Goal: Transaction & Acquisition: Purchase product/service

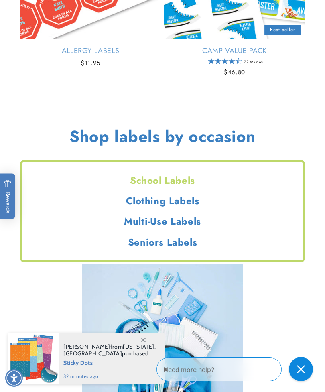
scroll to position [952, 0]
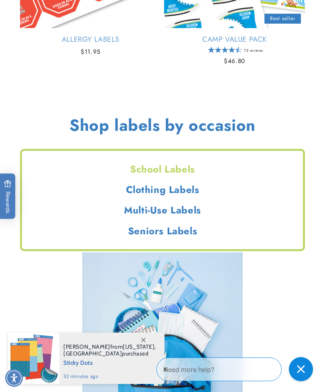
click at [190, 189] on h2 "Clothing Labels" at bounding box center [162, 189] width 281 height 12
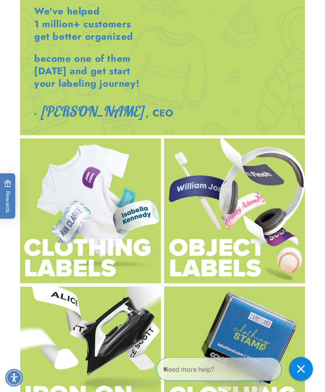
scroll to position [1453, 0]
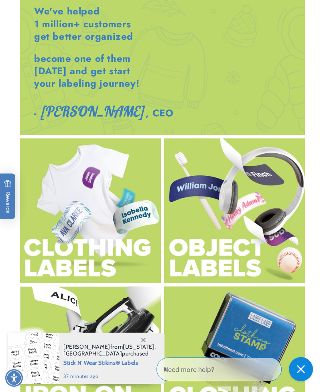
click at [120, 246] on img at bounding box center [90, 210] width 141 height 145
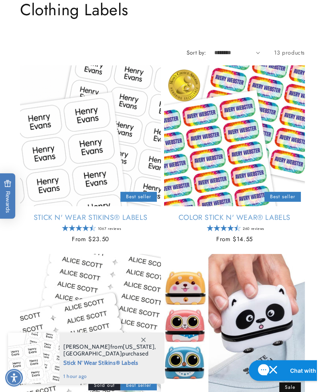
scroll to position [88, 0]
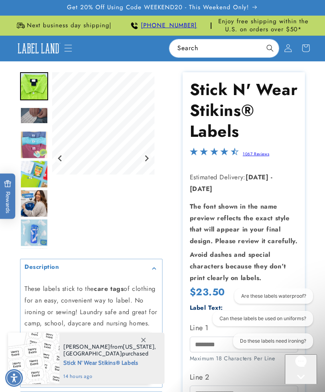
click at [300, 295] on button "Are these labels waterproof?" at bounding box center [273, 295] width 79 height 15
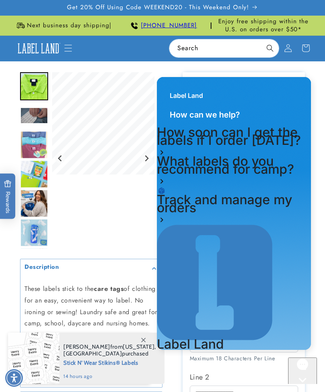
click at [125, 225] on div "Gallery Viewer" at bounding box center [103, 158] width 102 height 172
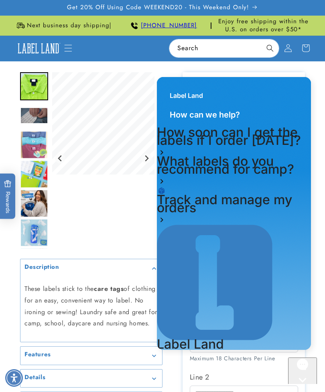
click at [136, 245] on div "Gallery Viewer" at bounding box center [103, 158] width 102 height 172
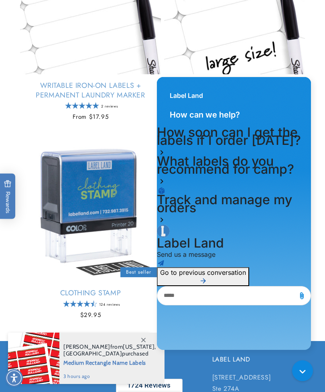
scroll to position [1150, 0]
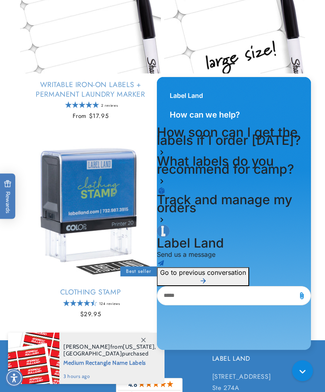
click at [113, 288] on link "Clothing Stamp" at bounding box center [90, 292] width 141 height 9
